Goal: Task Accomplishment & Management: Use online tool/utility

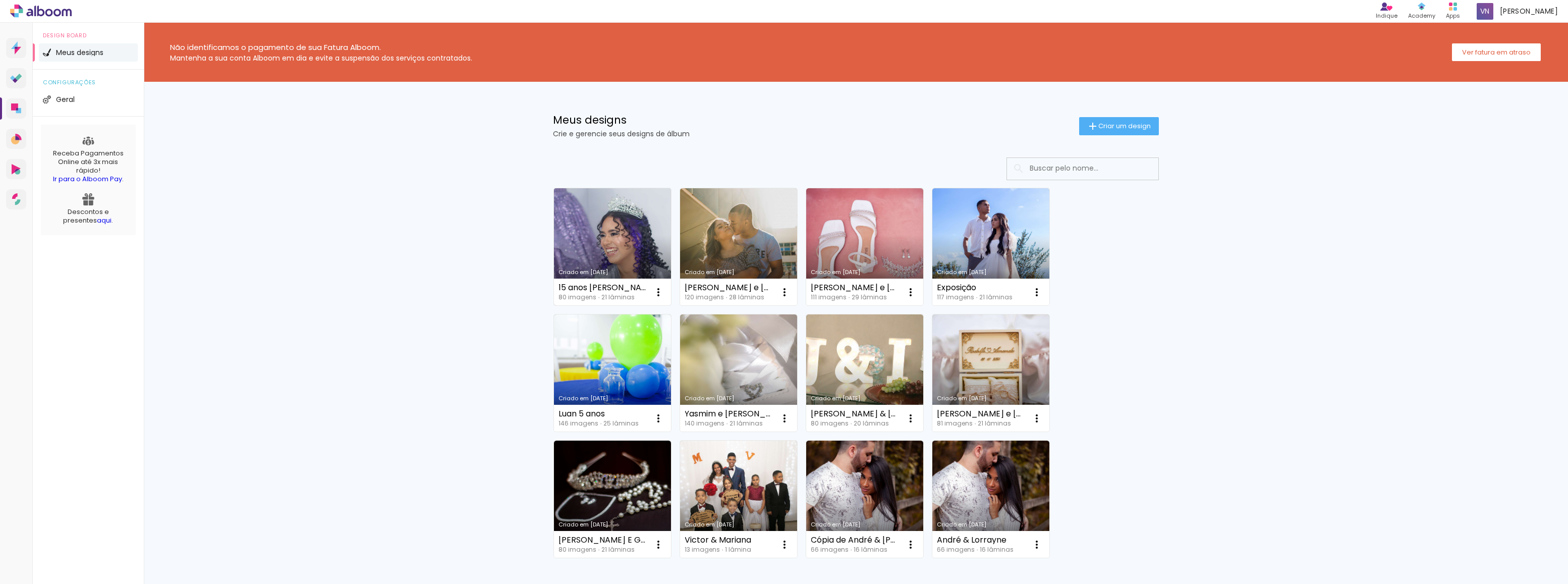
click at [620, 243] on link "Criado em [DATE]" at bounding box center [612, 247] width 117 height 117
